Goal: Information Seeking & Learning: Learn about a topic

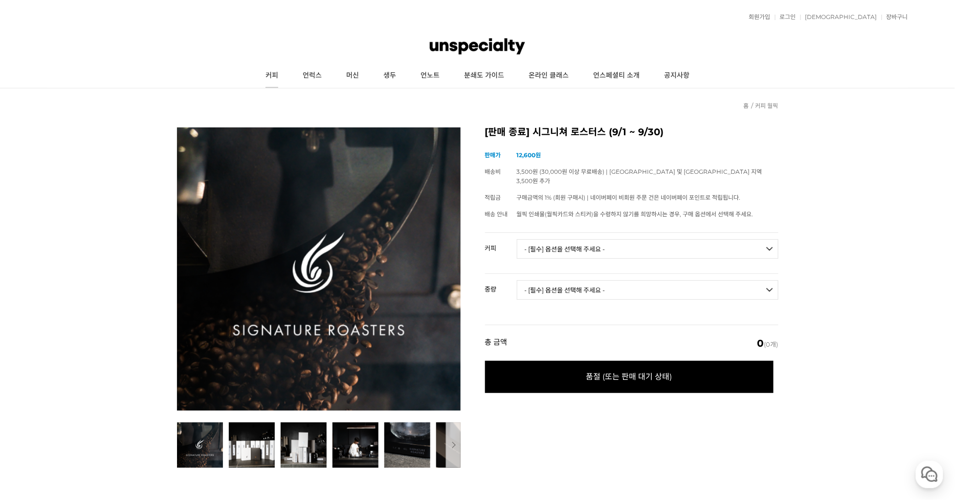
drag, startPoint x: 267, startPoint y: 81, endPoint x: 275, endPoint y: 82, distance: 8.0
click at [268, 81] on link "커피" at bounding box center [271, 76] width 37 height 24
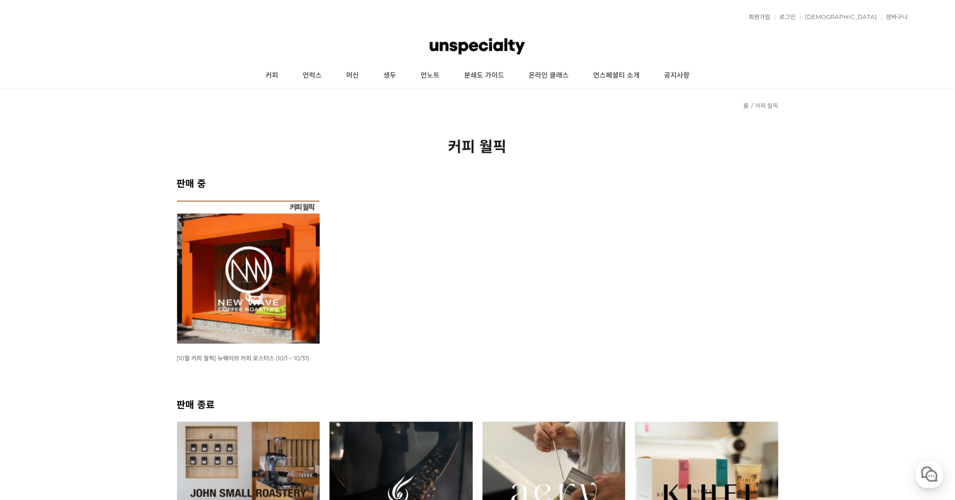
click at [298, 286] on img at bounding box center [248, 272] width 143 height 143
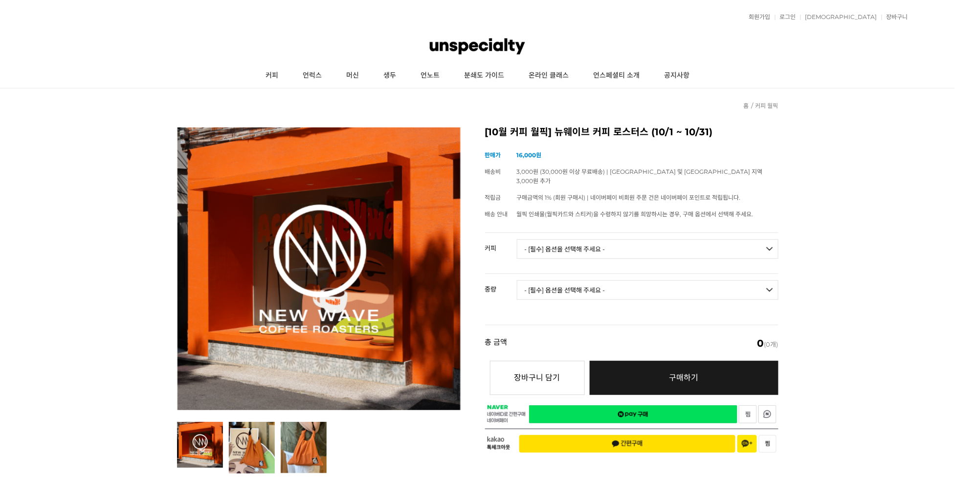
click at [611, 239] on select "- [필수] 옵션을 선택해 주세요 - ------------------- 언스페셜티 분쇄도 가이드 종이 받기 (주문 1건당 최대 1개 제공) …" at bounding box center [647, 249] width 261 height 20
click at [402, 113] on div "이전 리스트 1번째 리스트 2번째 리스트 3번째 리스트 다음 리스트 [10월 커피 월픽] 뉴웨이브 커피 로스터스 (10/1 ~ 10/31) (…" at bounding box center [477, 293] width 601 height 361
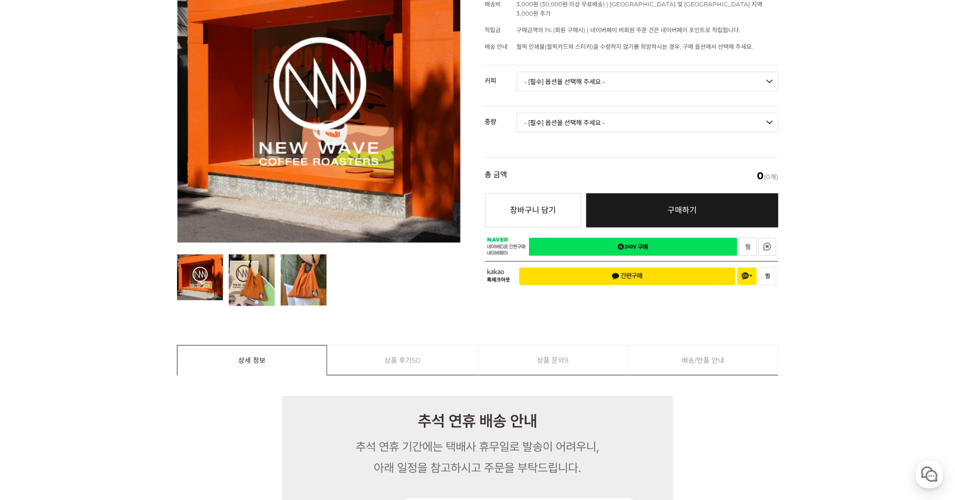
scroll to position [360, 0]
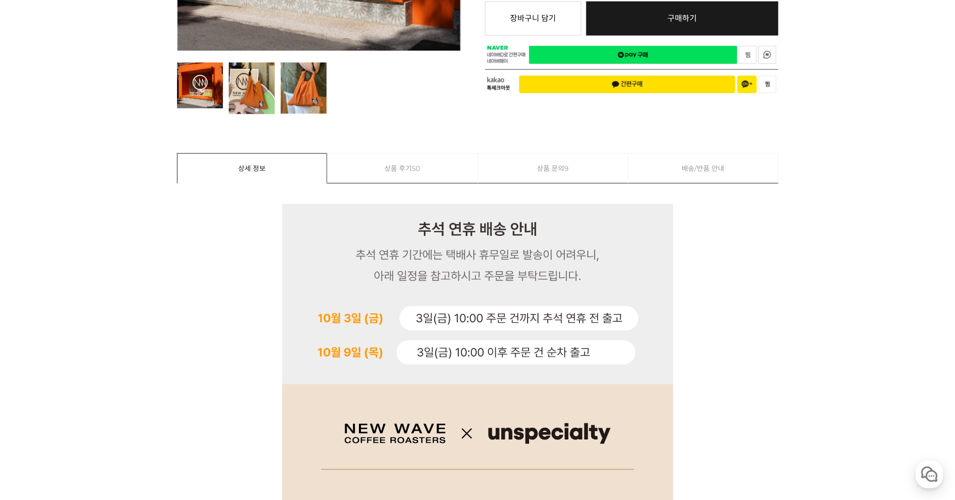
click at [529, 178] on link "상품 문의 9" at bounding box center [553, 168] width 150 height 29
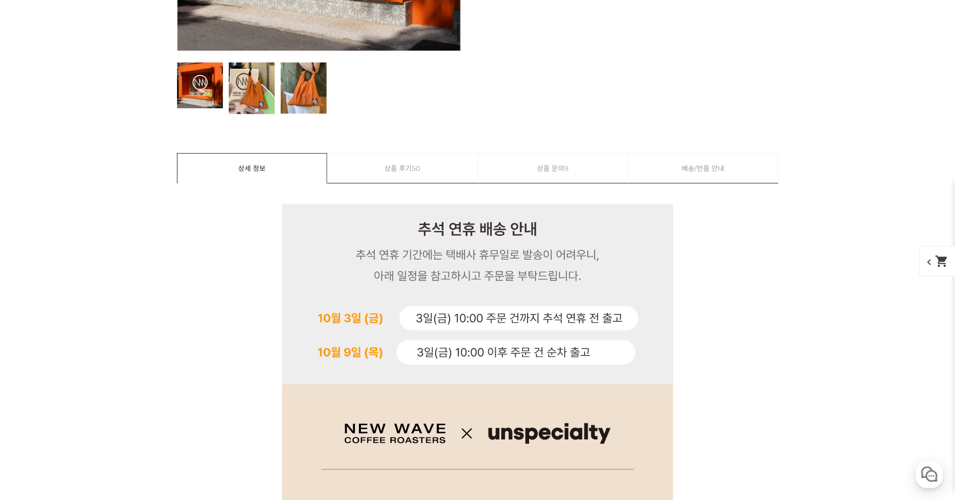
scroll to position [6559, 0]
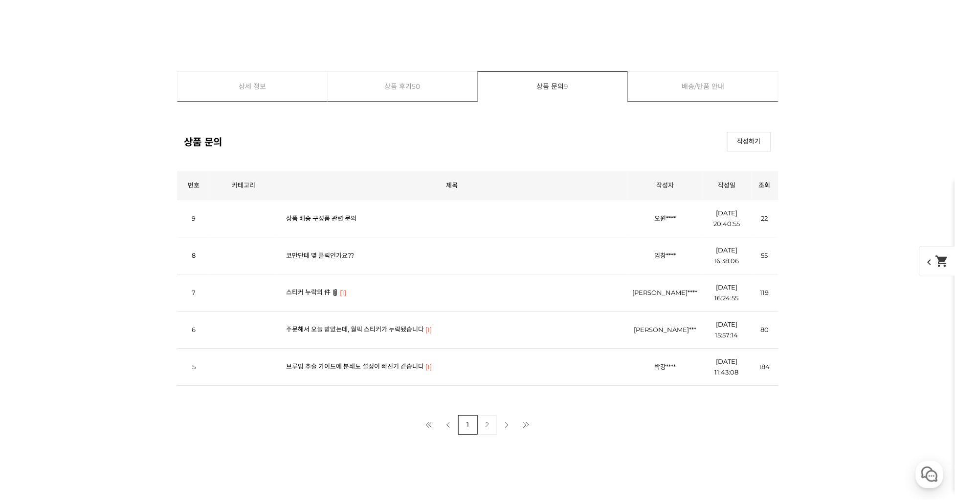
click at [309, 296] on link "스티커 누락의 件" at bounding box center [308, 292] width 44 height 8
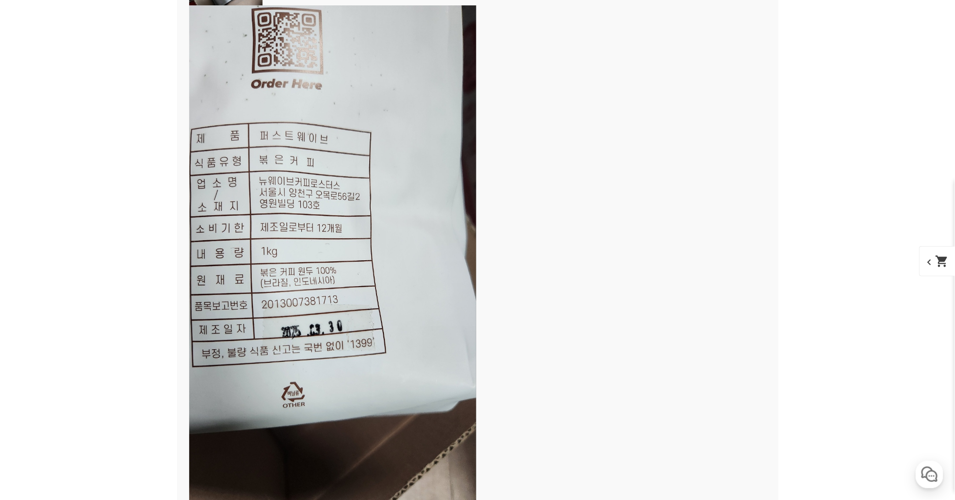
scroll to position [7177, 0]
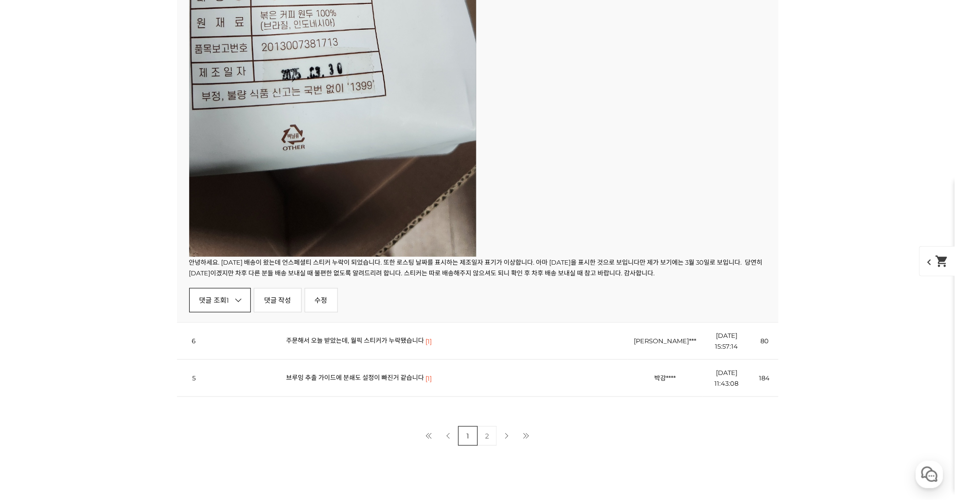
drag, startPoint x: 207, startPoint y: 317, endPoint x: 228, endPoint y: 311, distance: 21.8
click at [210, 317] on div "안녕하세요. 오늘 배송이 왔는데 언스페셜티 스티커 누락이 되었습니다. 또한 로스팅 날짜를 표시하는 제조일자 표기가 이상합니다. 아마 9월 30…" at bounding box center [477, 8] width 601 height 629
click at [228, 311] on link "댓글 조회 1" at bounding box center [220, 300] width 62 height 24
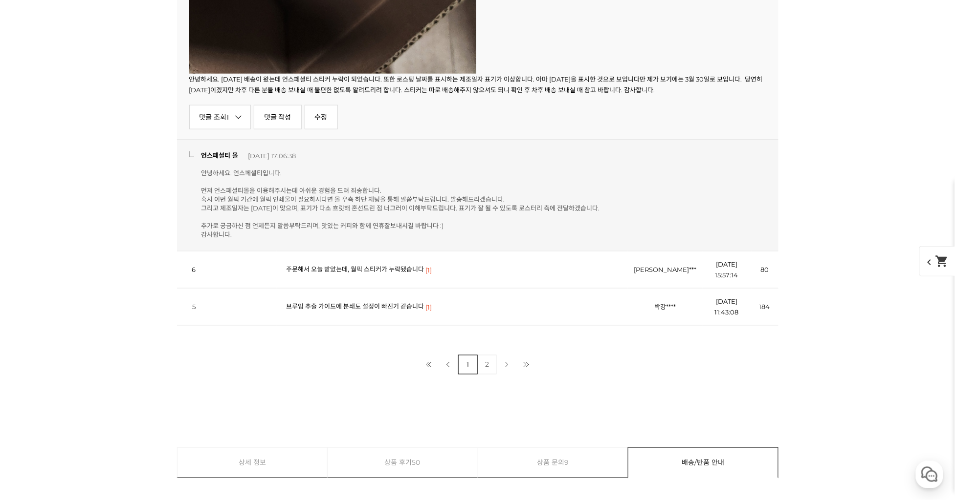
scroll to position [7382, 0]
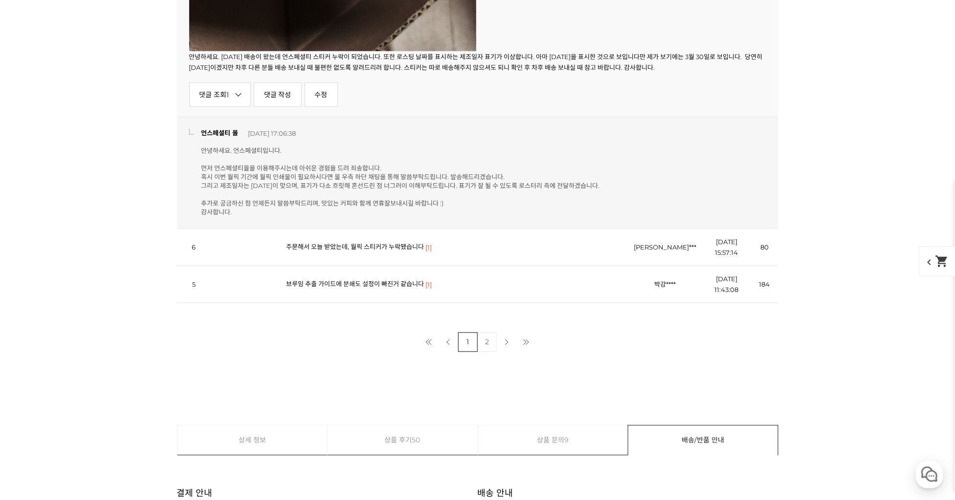
click at [481, 344] on link "2" at bounding box center [487, 343] width 20 height 20
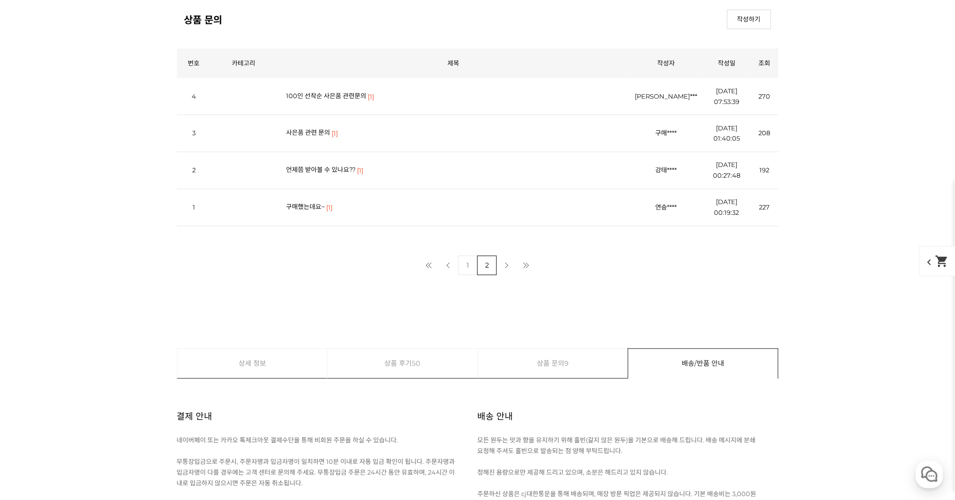
click at [318, 133] on link "사은품 관련 문의" at bounding box center [308, 133] width 44 height 8
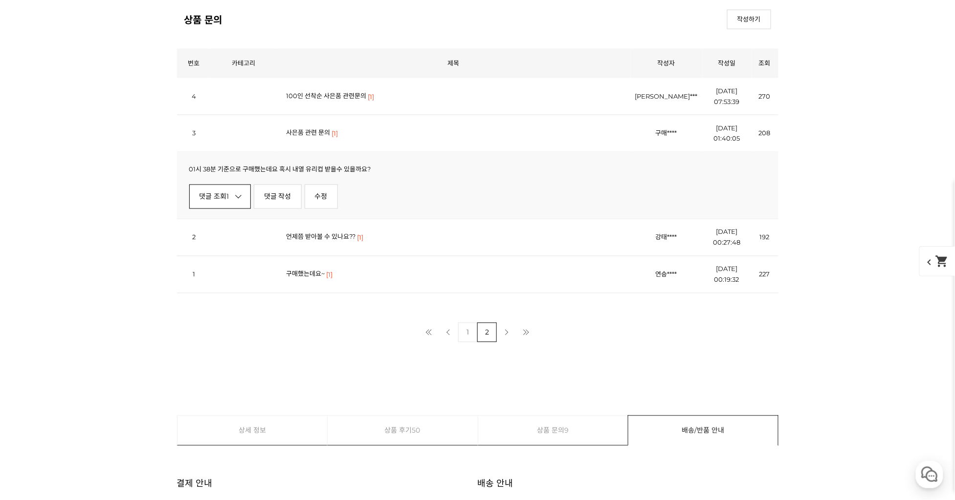
click at [237, 203] on link "댓글 조회 1" at bounding box center [220, 197] width 62 height 24
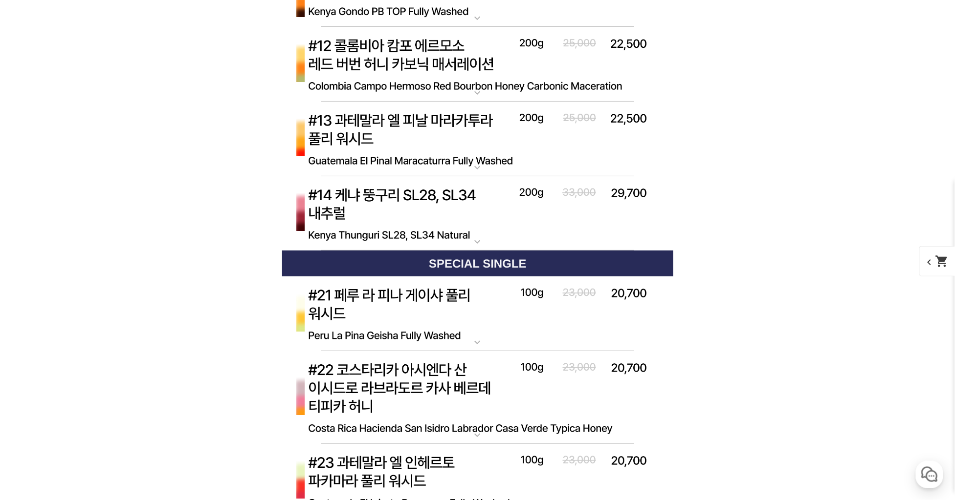
drag, startPoint x: 631, startPoint y: 255, endPoint x: 637, endPoint y: 392, distance: 137.0
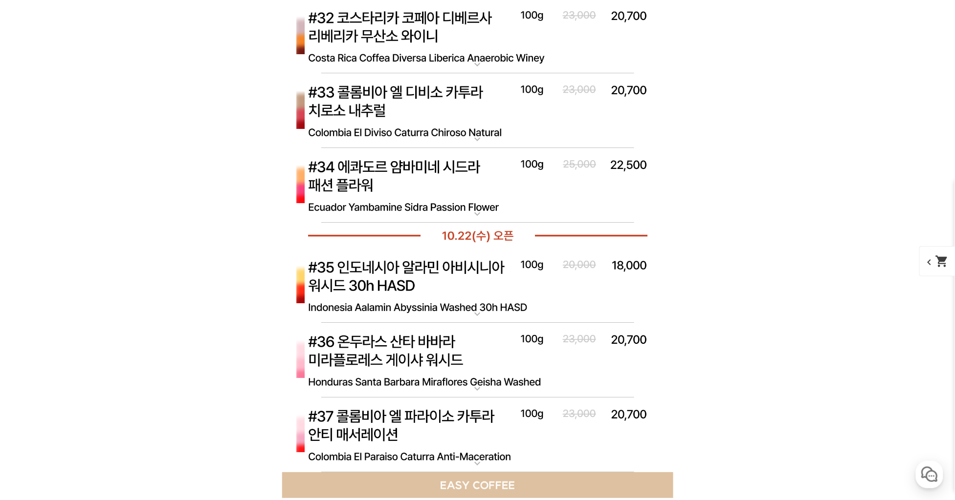
scroll to position [5304, 0]
drag, startPoint x: 500, startPoint y: 185, endPoint x: 495, endPoint y: 189, distance: 7.3
click at [500, 186] on img at bounding box center [477, 185] width 391 height 75
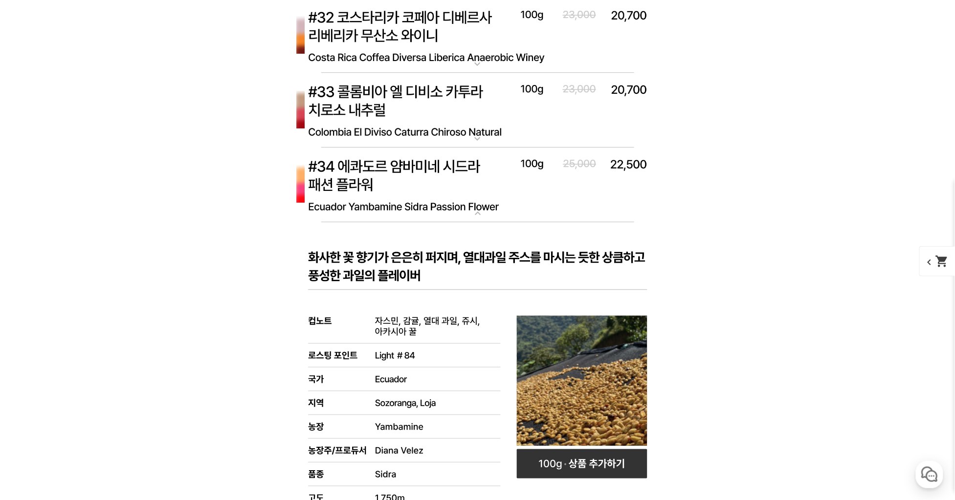
click at [568, 207] on img at bounding box center [477, 185] width 391 height 75
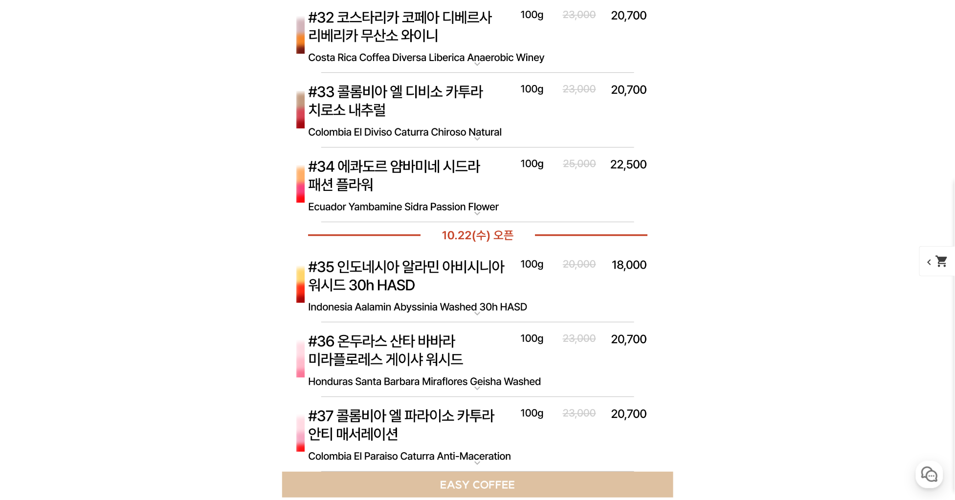
scroll to position [0, 0]
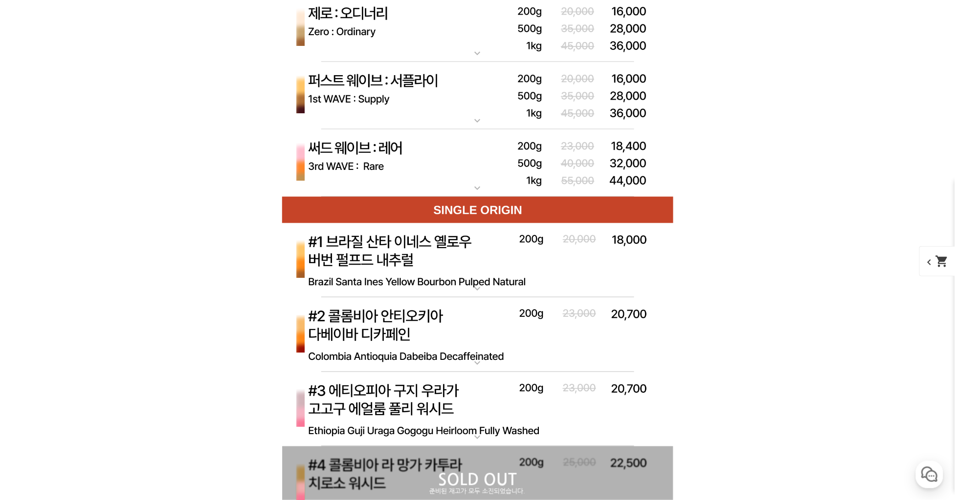
drag, startPoint x: 581, startPoint y: 206, endPoint x: 608, endPoint y: 53, distance: 155.2
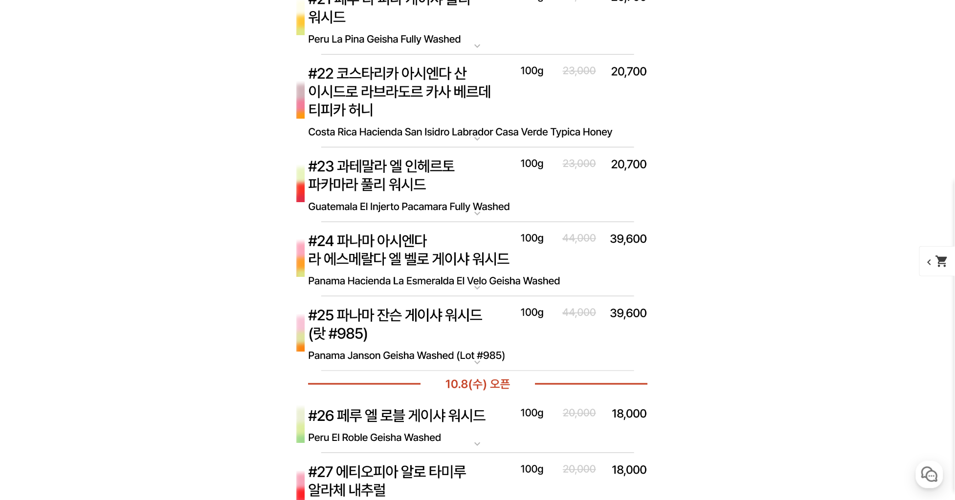
drag, startPoint x: 725, startPoint y: 177, endPoint x: 743, endPoint y: 366, distance: 189.1
